Goal: Obtain resource: Obtain resource

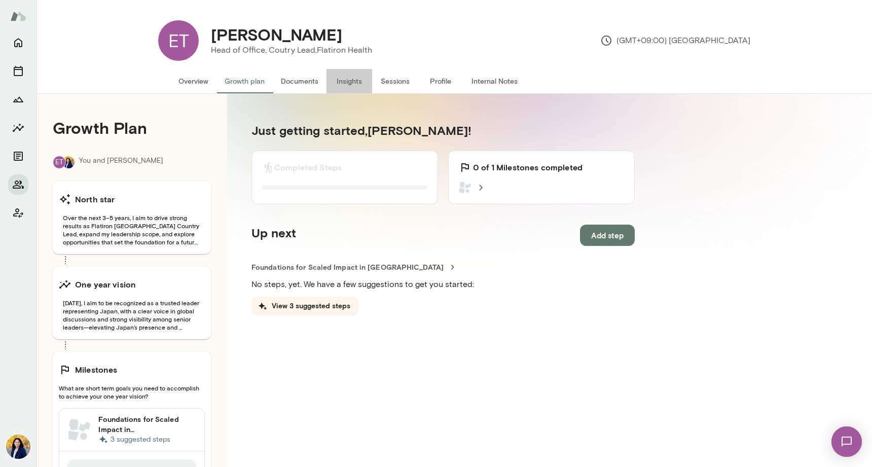
click at [350, 81] on button "Insights" at bounding box center [349, 81] width 46 height 24
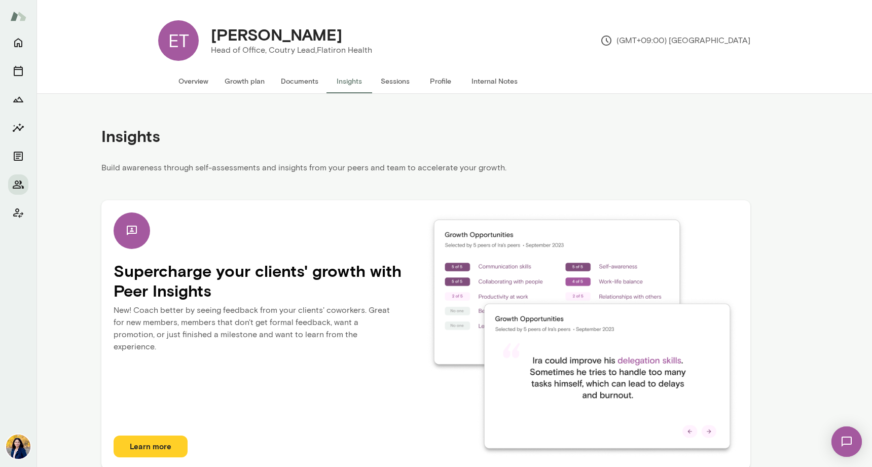
scroll to position [10, 0]
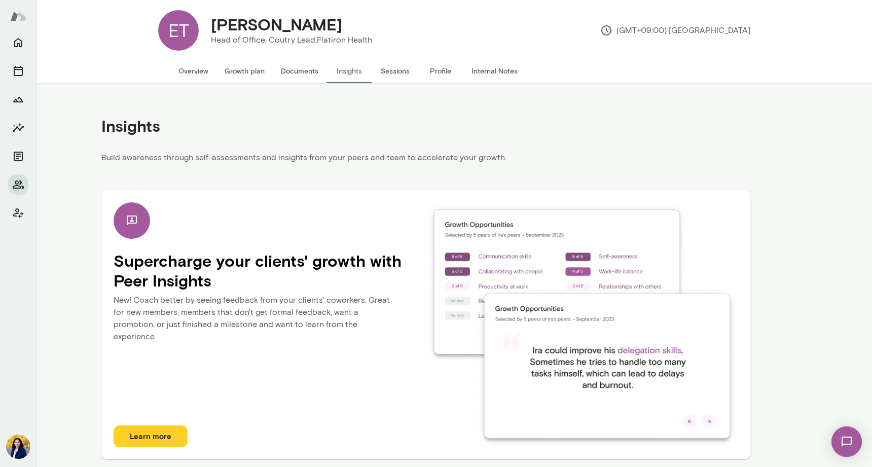
click at [152, 434] on button "Learn more" at bounding box center [151, 435] width 74 height 21
click at [137, 227] on div at bounding box center [132, 220] width 36 height 36
click at [157, 257] on h4 "Supercharge your clients' growth with Peer Insights" at bounding box center [270, 270] width 312 height 39
click at [350, 272] on h4 "Supercharge your clients' growth with Peer Insights" at bounding box center [270, 270] width 312 height 39
click at [612, 317] on img at bounding box center [582, 324] width 312 height 244
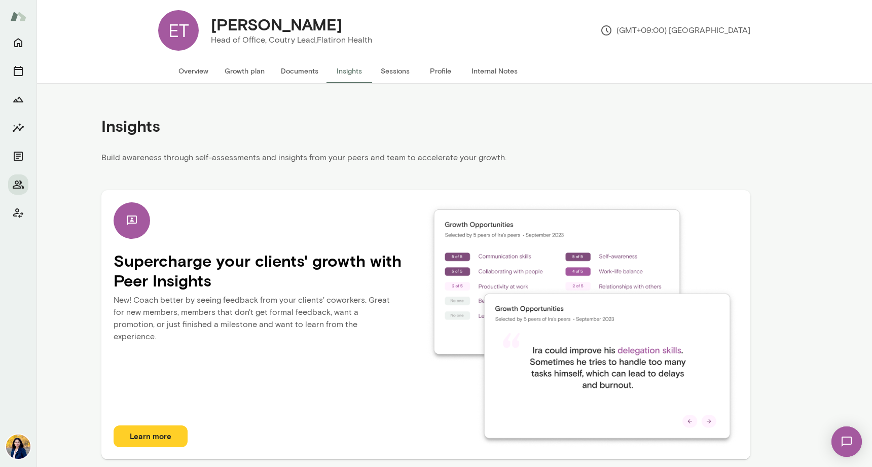
click at [851, 442] on img at bounding box center [846, 442] width 42 height 42
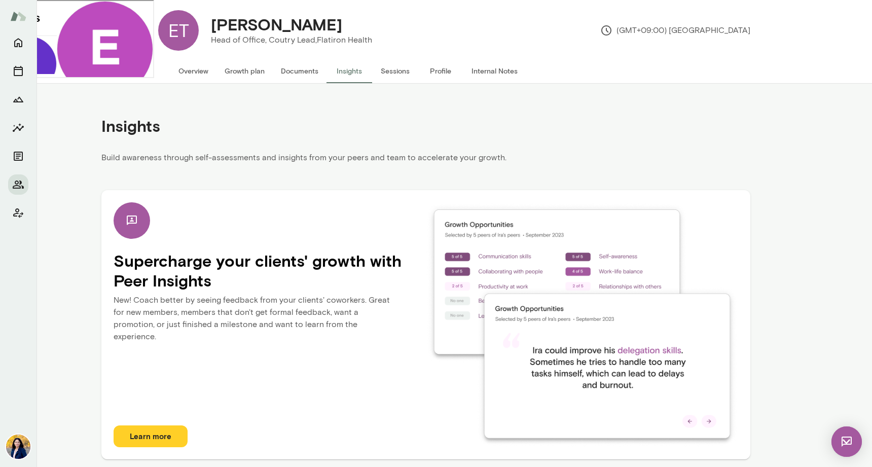
click at [61, 175] on div at bounding box center [104, 172] width 96 height 5
click at [786, 123] on div "Insights Build awareness through self-assessments and insights from your peers …" at bounding box center [425, 276] width 778 height 384
click at [660, 130] on div "Insights" at bounding box center [425, 126] width 649 height 52
click at [56, 32] on div "eri.tajima@flatiron.com Last Active At: 29th Jul 2025, 2:49 AM" at bounding box center [104, 55] width 96 height 111
click at [654, 152] on p "Build awareness through self-assessments and insights from your peers and team …" at bounding box center [425, 161] width 649 height 18
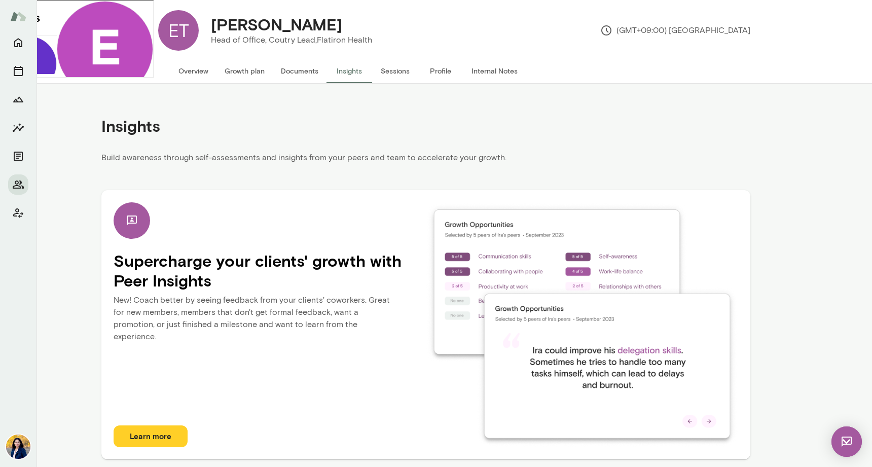
click at [152, 10] on div "eri.tajima@flatiron.com Last Active At: 29th Jul 2025, 2:49 AM" at bounding box center [104, 55] width 96 height 111
click at [849, 441] on img at bounding box center [846, 441] width 30 height 30
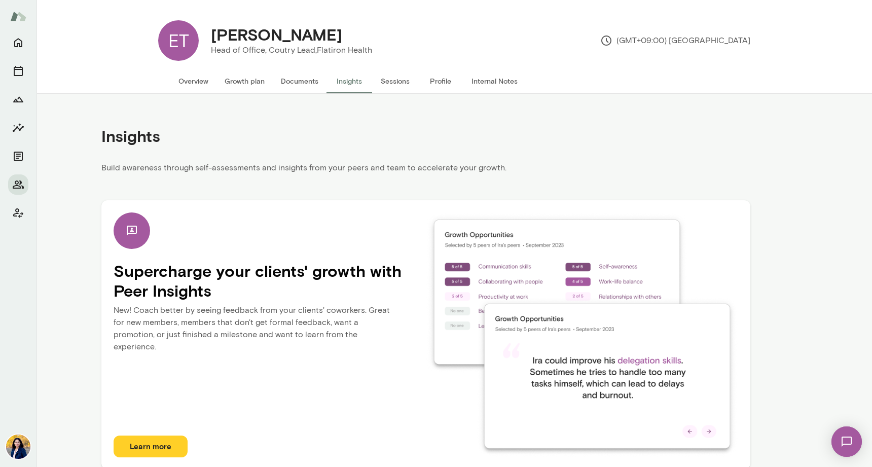
scroll to position [10, 0]
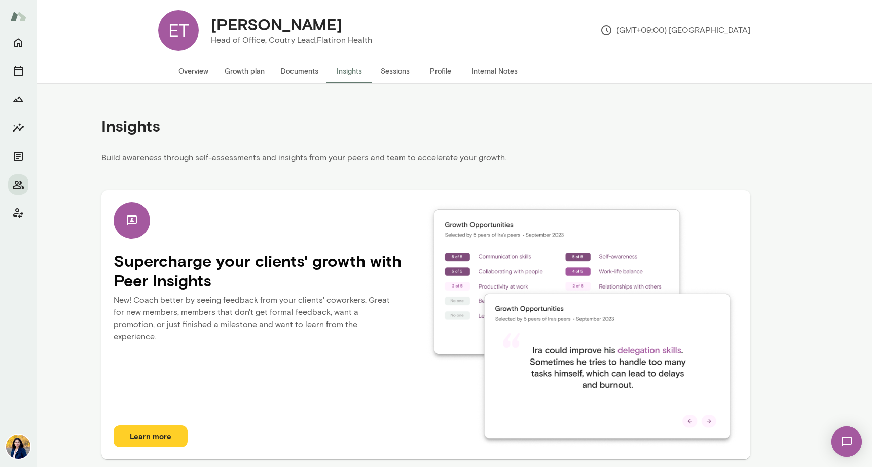
click at [400, 72] on button "Sessions" at bounding box center [395, 71] width 46 height 24
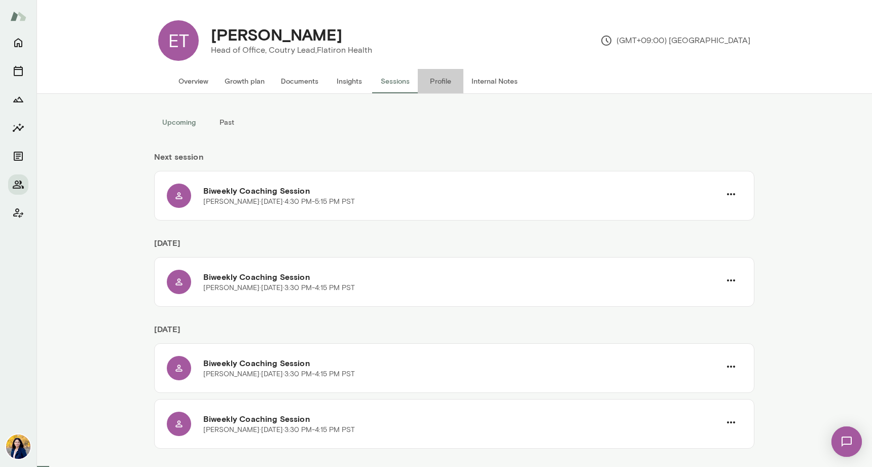
click at [449, 84] on button "Profile" at bounding box center [441, 81] width 46 height 24
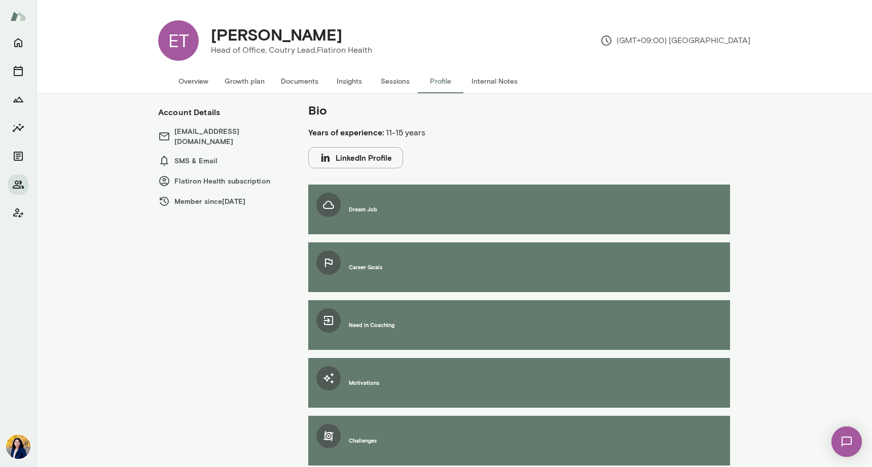
click at [482, 81] on button "Internal Notes" at bounding box center [494, 81] width 62 height 24
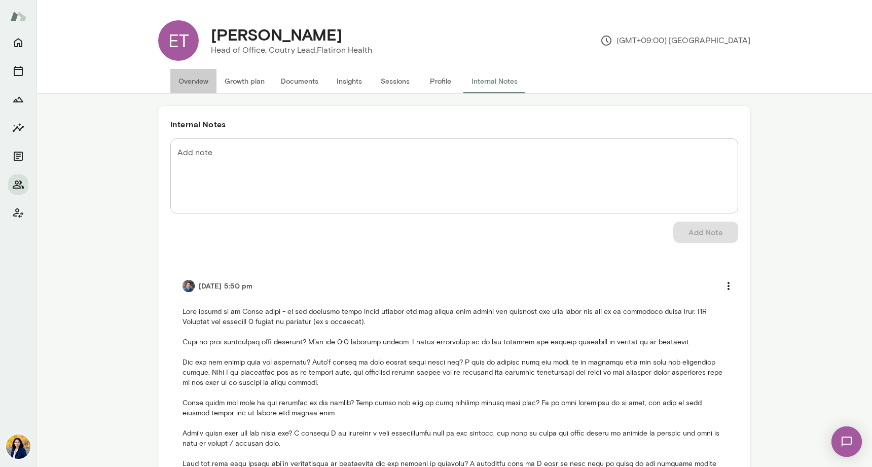
click at [185, 84] on button "Overview" at bounding box center [193, 81] width 46 height 24
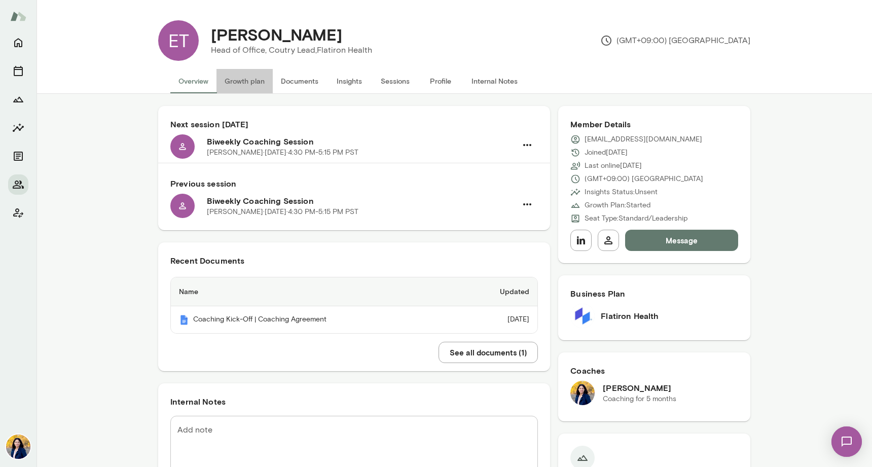
click at [250, 81] on button "Growth plan" at bounding box center [244, 81] width 56 height 24
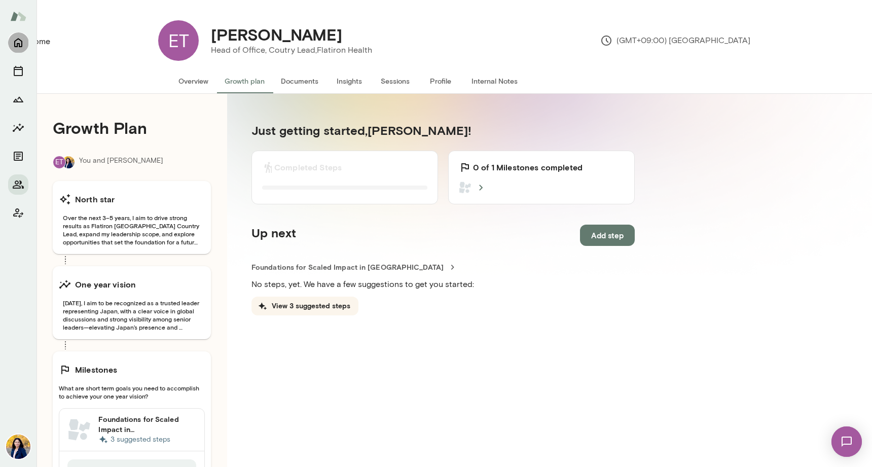
click at [16, 42] on icon "Home" at bounding box center [18, 42] width 12 height 12
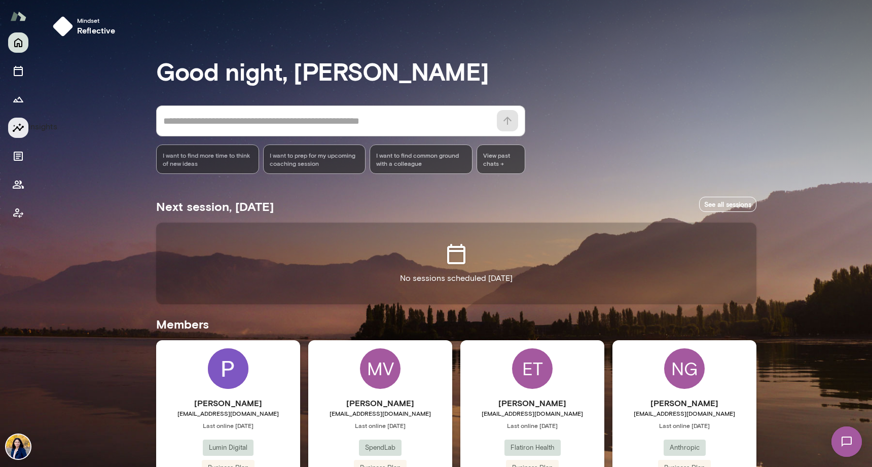
click at [18, 131] on icon "Insights" at bounding box center [18, 128] width 12 height 12
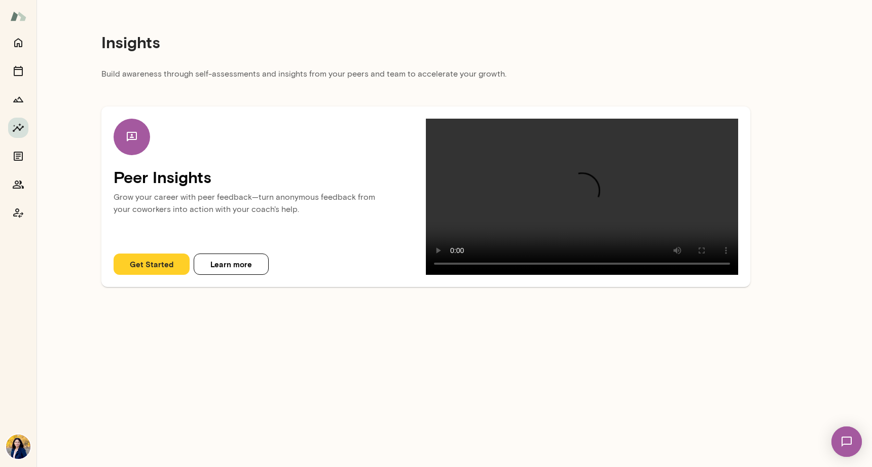
click at [143, 275] on button "Get Started" at bounding box center [152, 263] width 76 height 21
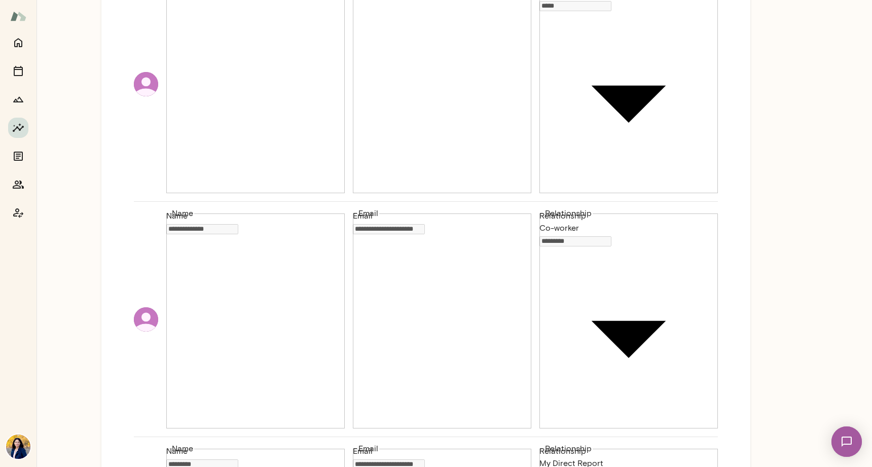
scroll to position [162, 0]
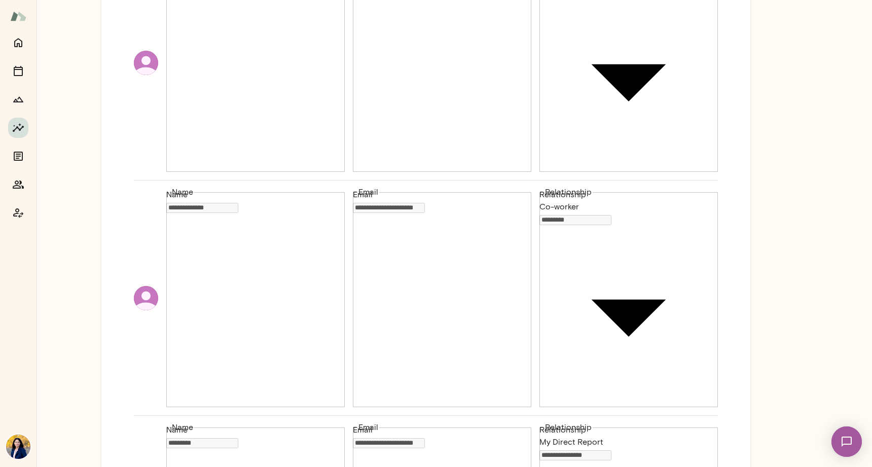
drag, startPoint x: 171, startPoint y: 238, endPoint x: 395, endPoint y: 270, distance: 226.3
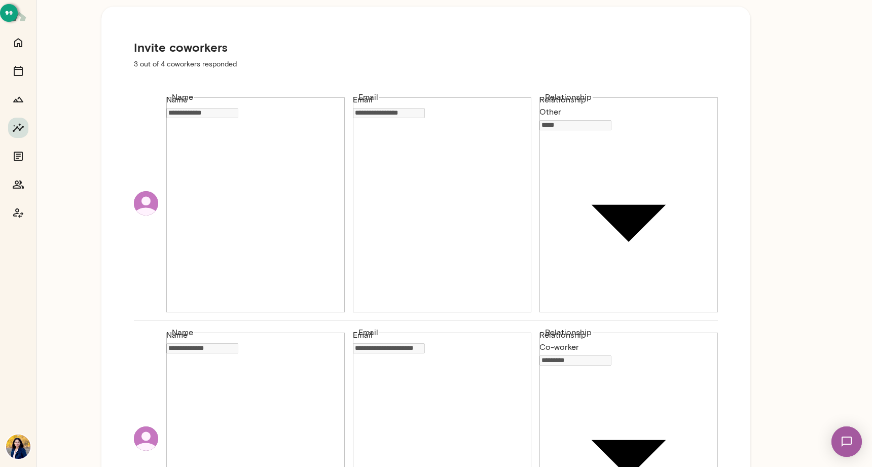
scroll to position [23, 0]
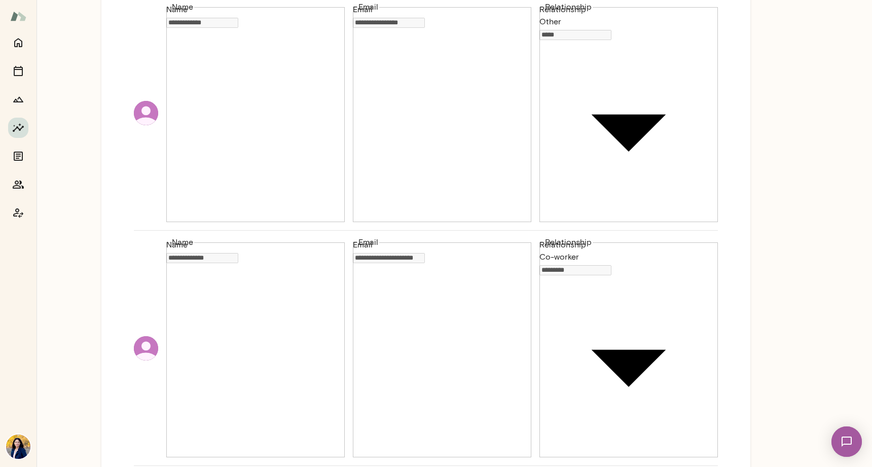
scroll to position [162, 0]
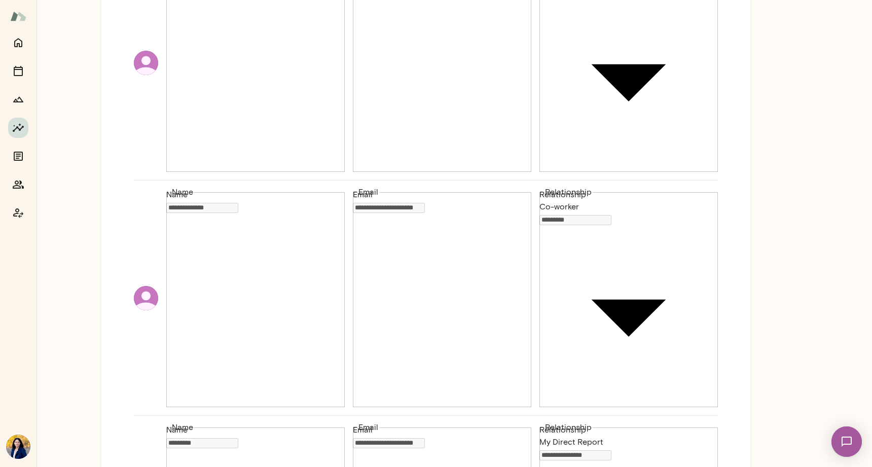
drag, startPoint x: 420, startPoint y: 311, endPoint x: 162, endPoint y: 236, distance: 268.5
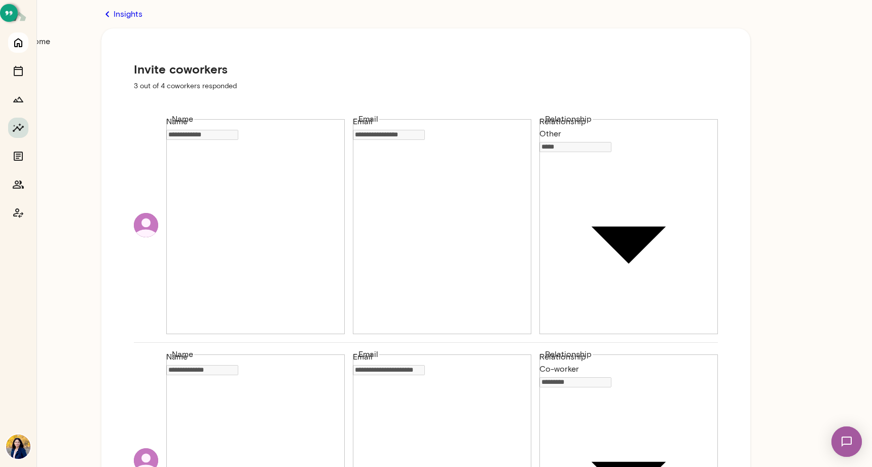
click at [20, 41] on icon "Home" at bounding box center [18, 42] width 12 height 12
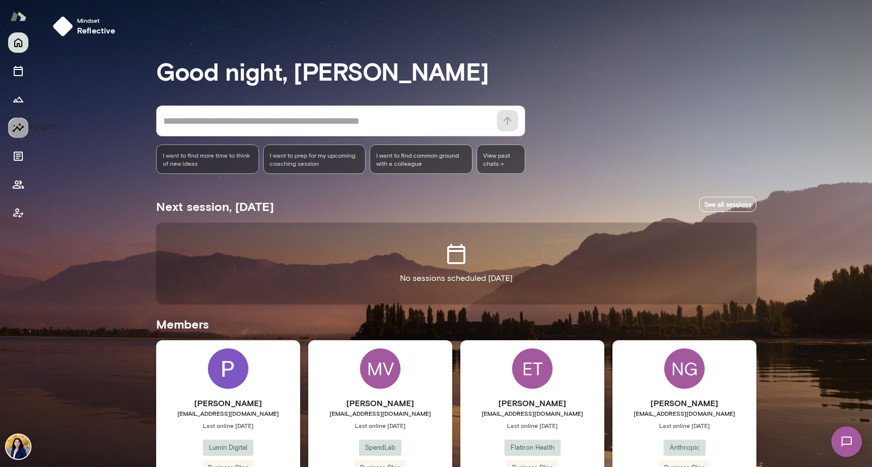
click at [16, 133] on icon "Insights" at bounding box center [18, 128] width 12 height 12
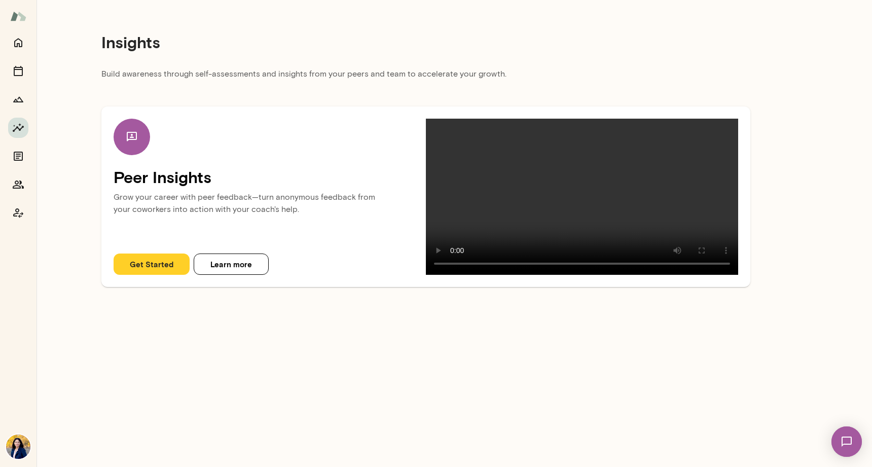
click at [24, 446] on img at bounding box center [18, 446] width 24 height 24
click at [20, 8] on div at bounding box center [439, 8] width 863 height 0
click at [16, 445] on img at bounding box center [18, 446] width 24 height 24
click at [17, 8] on div at bounding box center [439, 8] width 863 height 0
click at [18, 211] on icon "Coach app" at bounding box center [18, 213] width 10 height 10
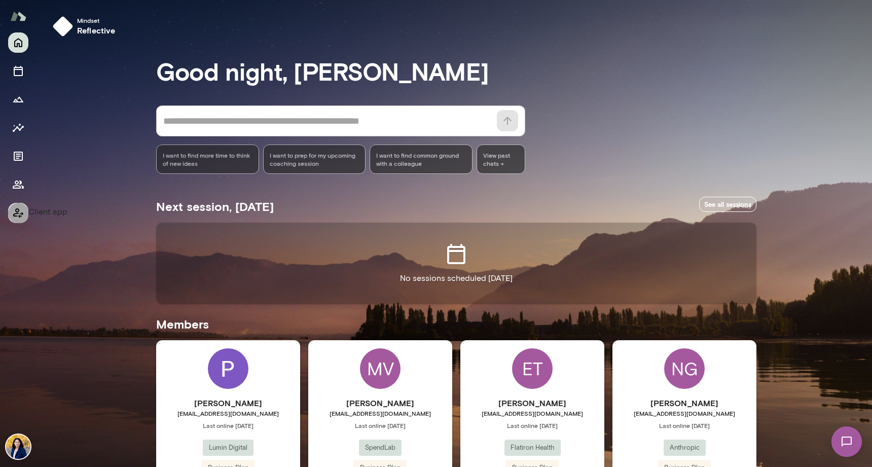
click at [19, 214] on icon "Client app" at bounding box center [18, 213] width 12 height 12
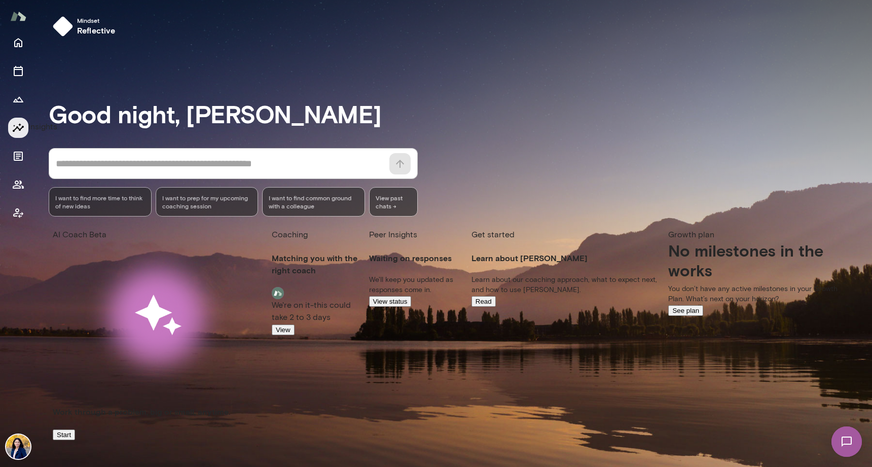
click at [17, 126] on icon "Insights" at bounding box center [18, 127] width 11 height 9
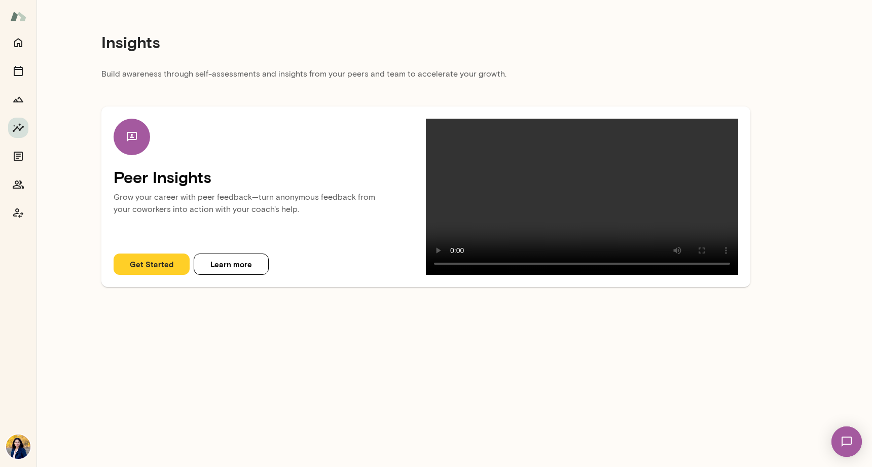
click at [148, 275] on button "Get Started" at bounding box center [152, 263] width 76 height 21
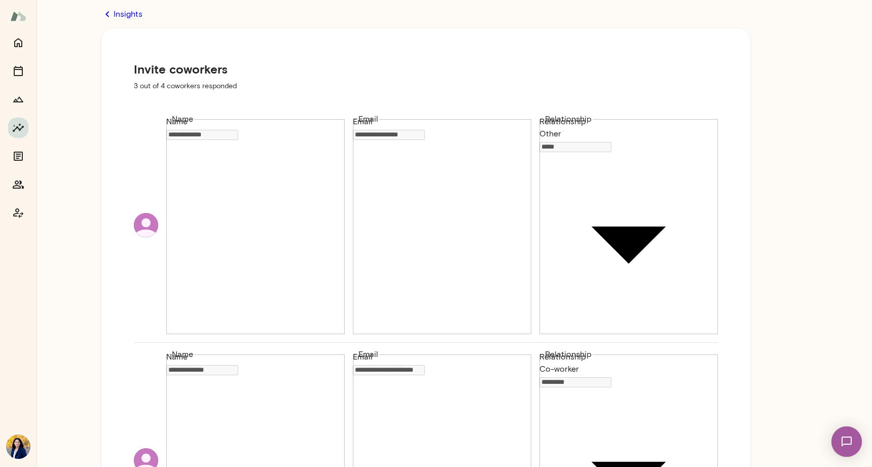
type textarea "*"
click at [18, 14] on img at bounding box center [18, 16] width 16 height 19
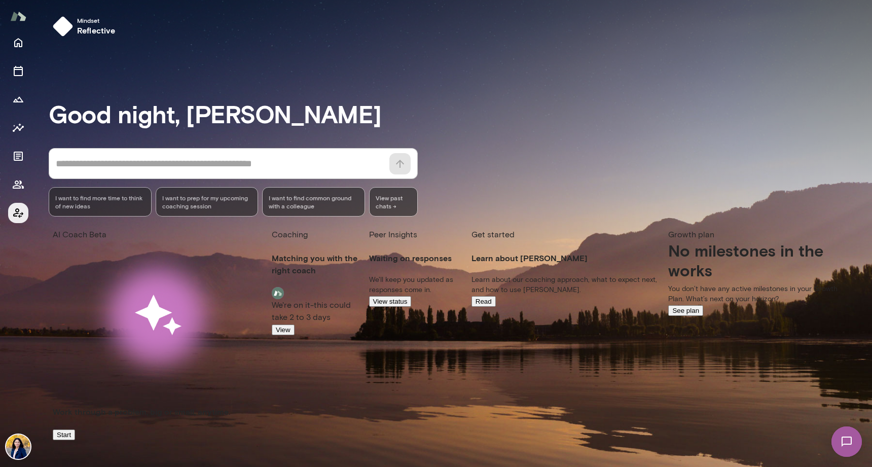
click at [19, 212] on icon "Coach app" at bounding box center [18, 213] width 12 height 12
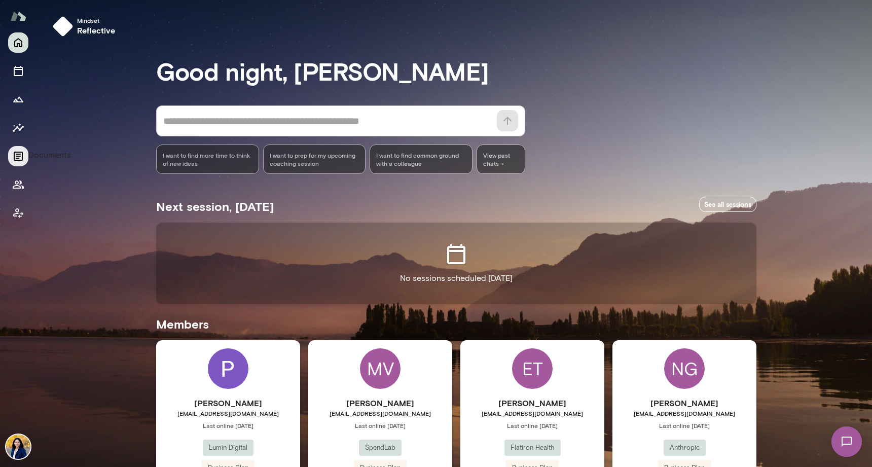
click at [21, 152] on icon "Documents" at bounding box center [18, 156] width 9 height 9
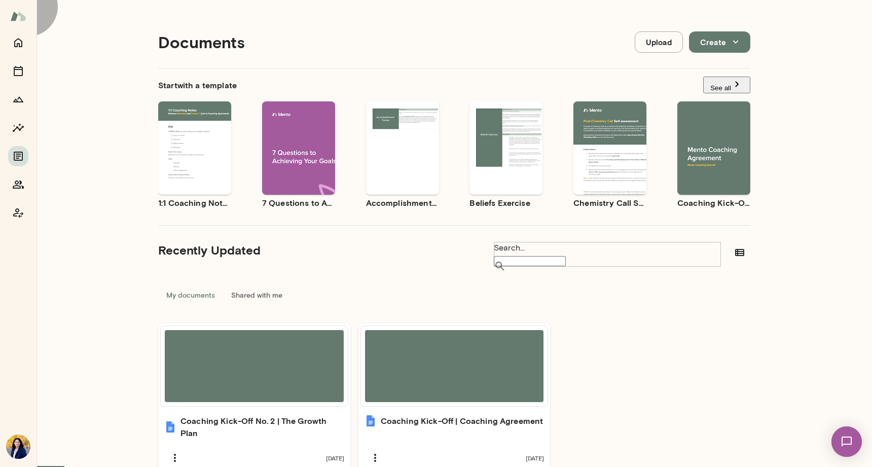
click at [733, 83] on button "See all" at bounding box center [726, 85] width 47 height 17
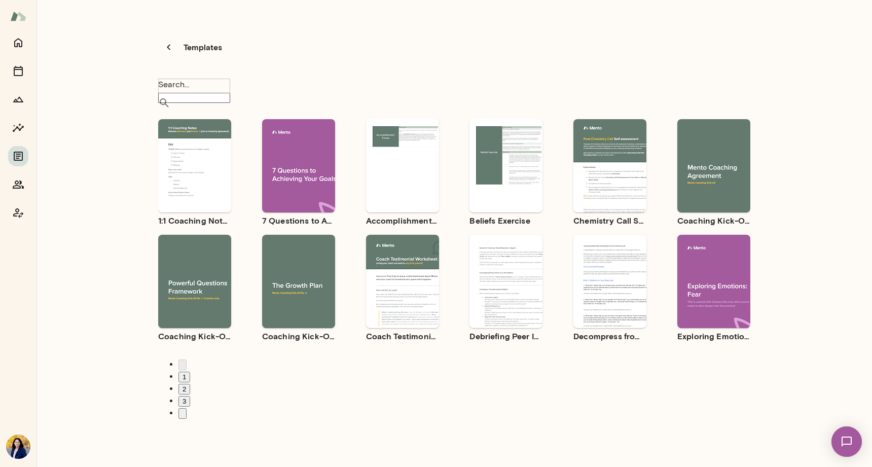
click at [223, 93] on input "Search..." at bounding box center [194, 98] width 72 height 10
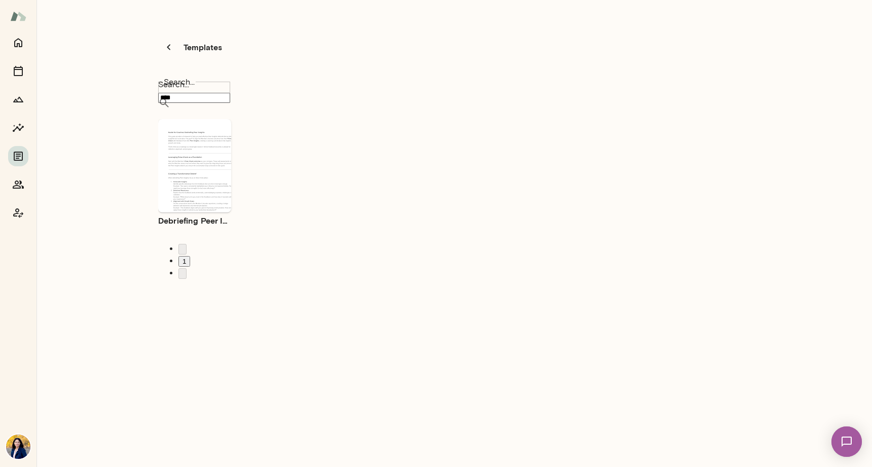
type input "****"
click at [169, 98] on icon at bounding box center [164, 102] width 9 height 9
click at [198, 119] on div "Use template Preview" at bounding box center [194, 165] width 73 height 93
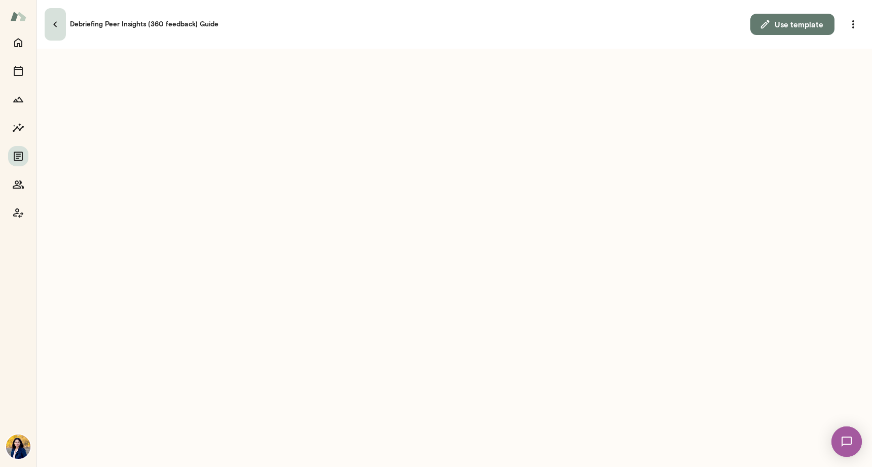
click at [55, 22] on icon "button" at bounding box center [55, 25] width 4 height 6
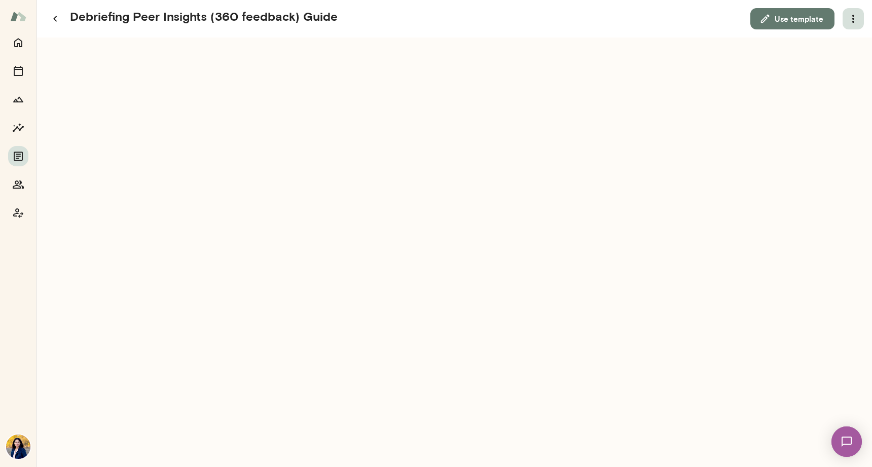
click at [854, 24] on icon "button" at bounding box center [853, 19] width 12 height 12
click at [737, 81] on div at bounding box center [436, 233] width 872 height 467
